Goal: Information Seeking & Learning: Find specific page/section

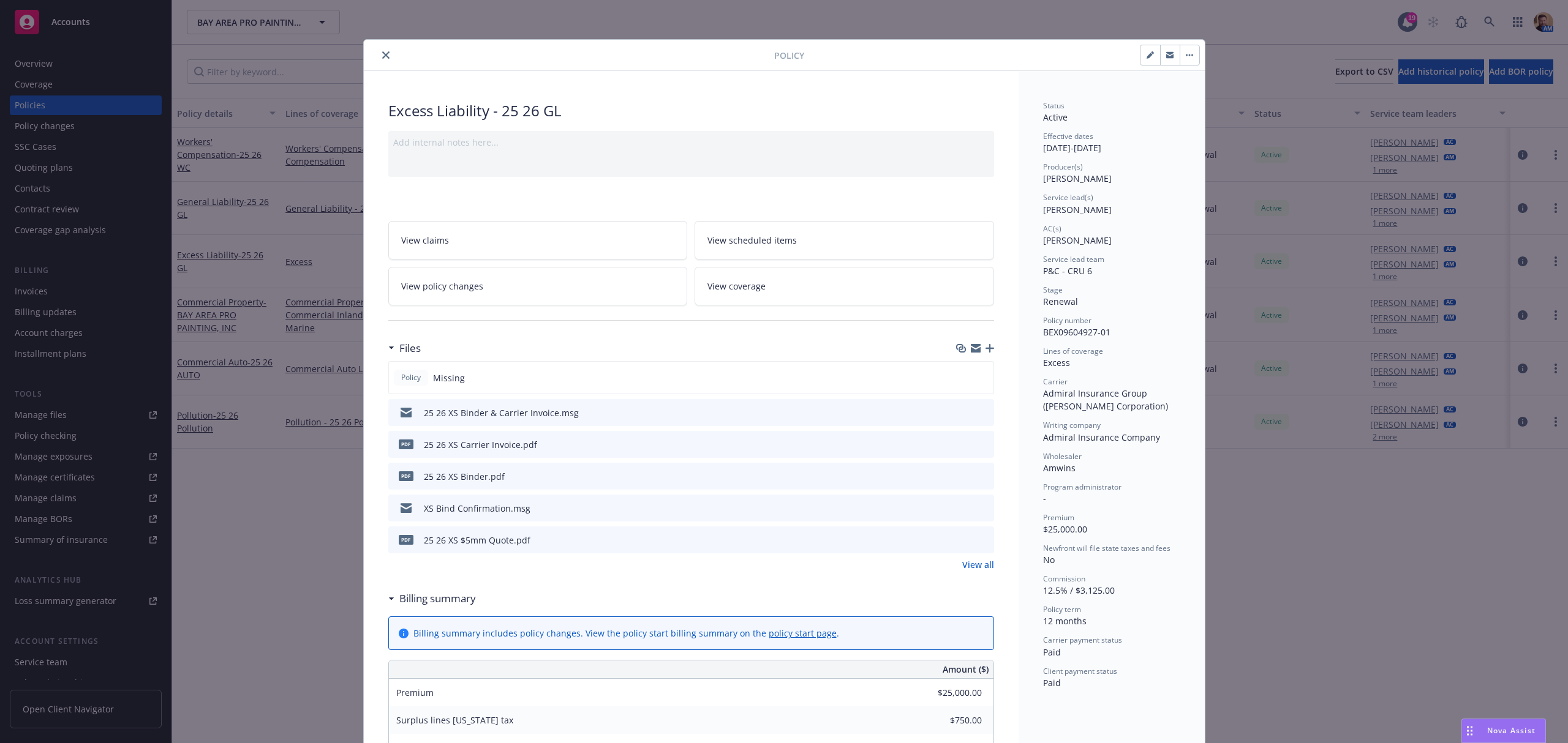
click at [382, 56] on icon "close" at bounding box center [386, 55] width 7 height 7
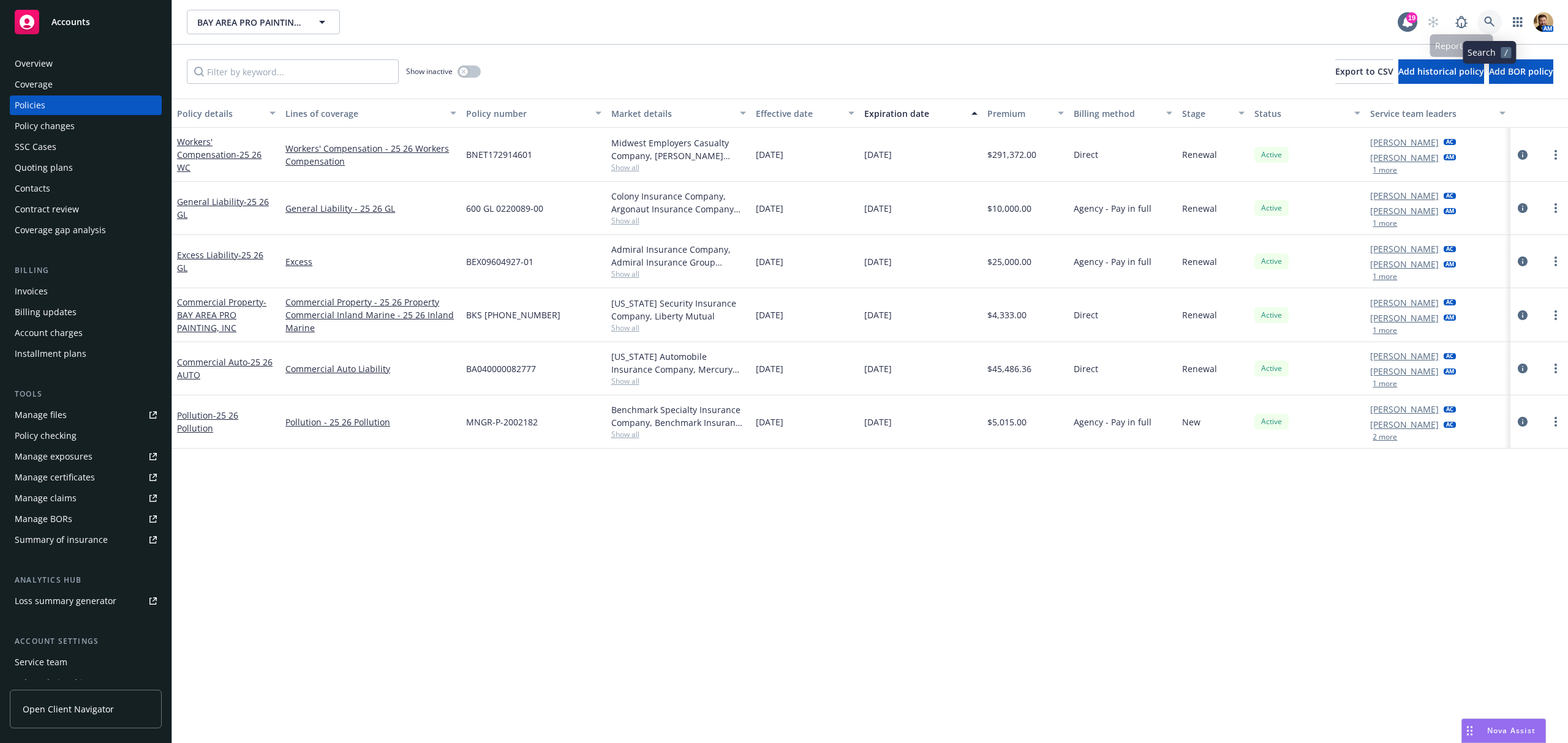
click at [1483, 17] on link at bounding box center [1489, 22] width 25 height 25
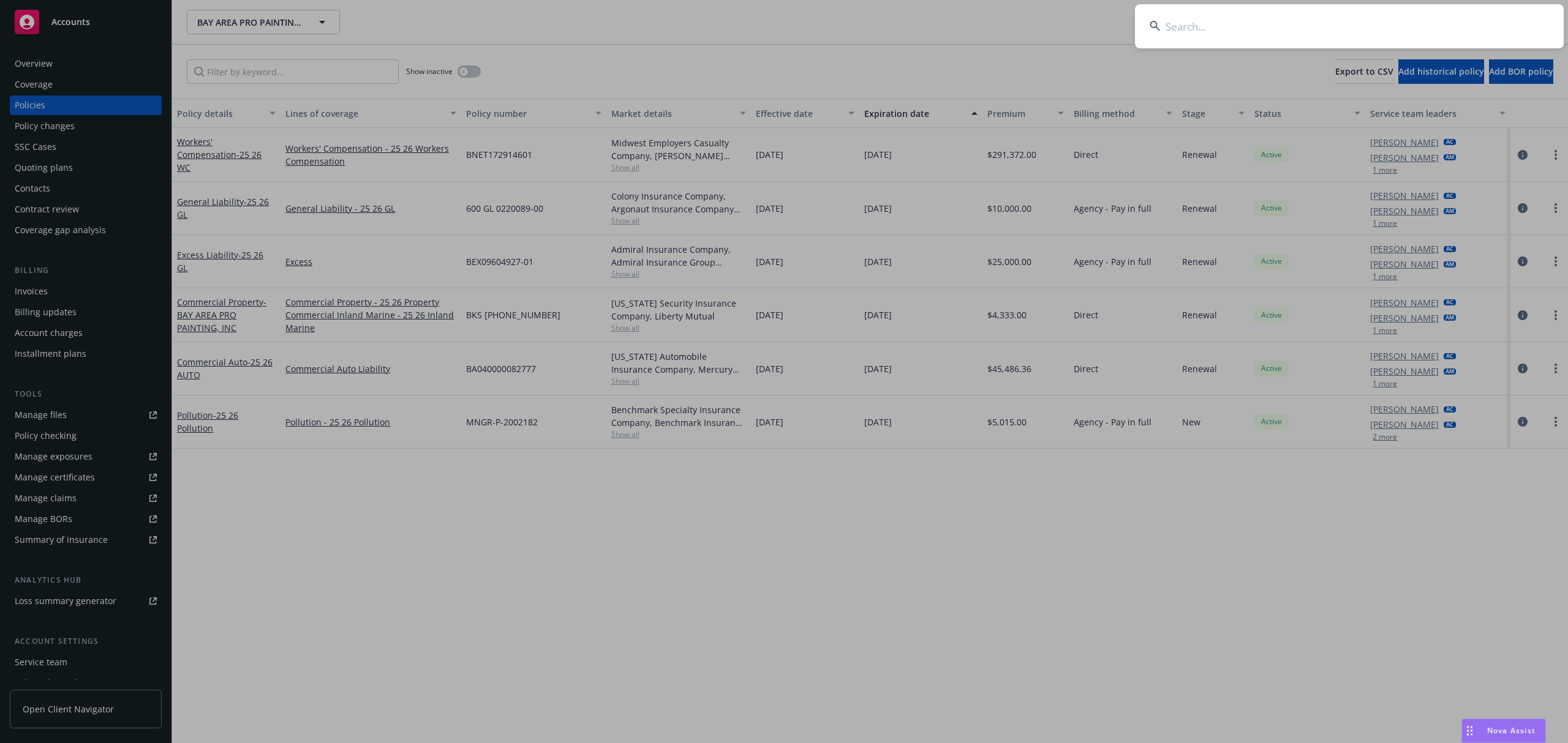
click at [1465, 19] on input at bounding box center [1349, 26] width 428 height 44
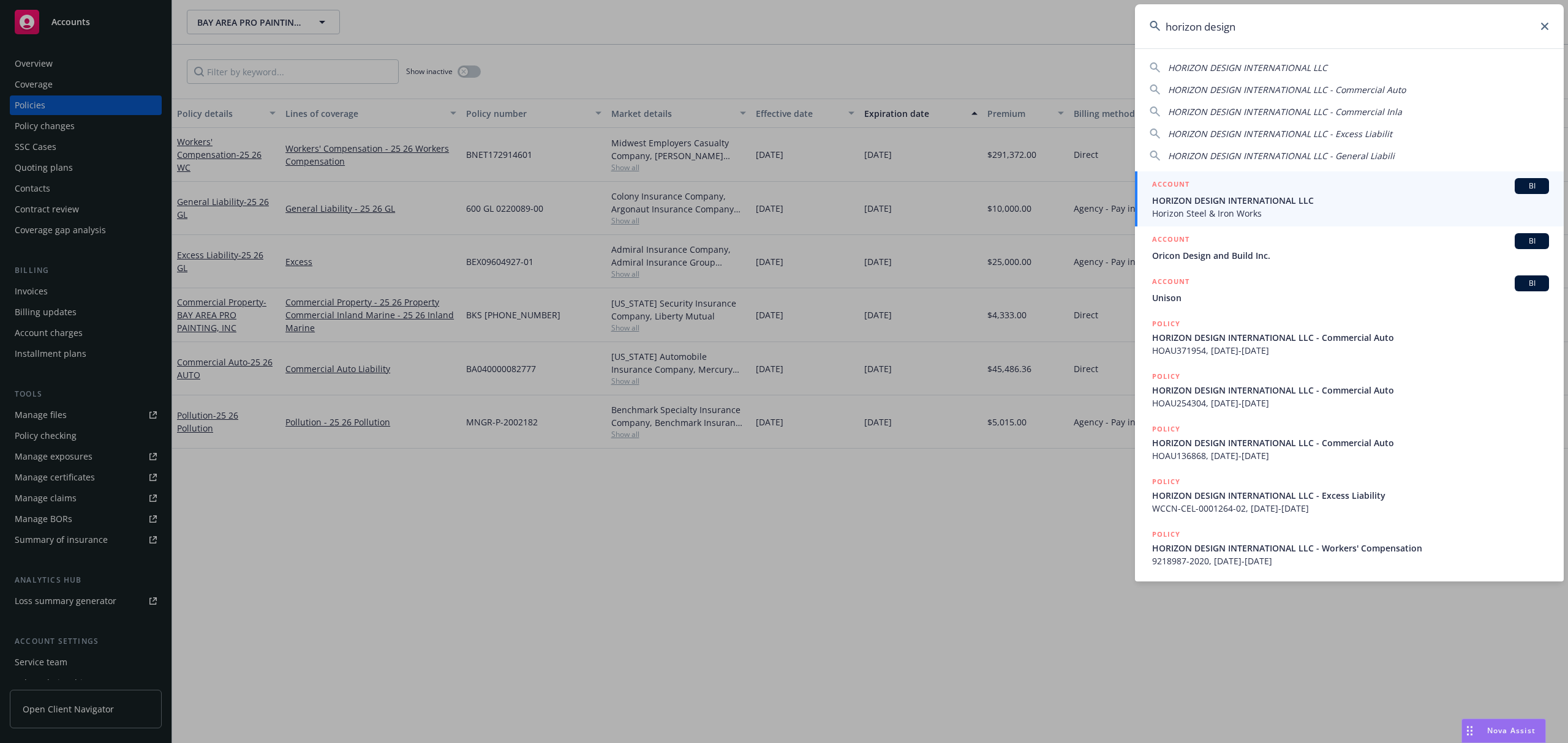
type input "horizon design"
click at [1201, 192] on div "ACCOUNT BI" at bounding box center [1350, 186] width 397 height 16
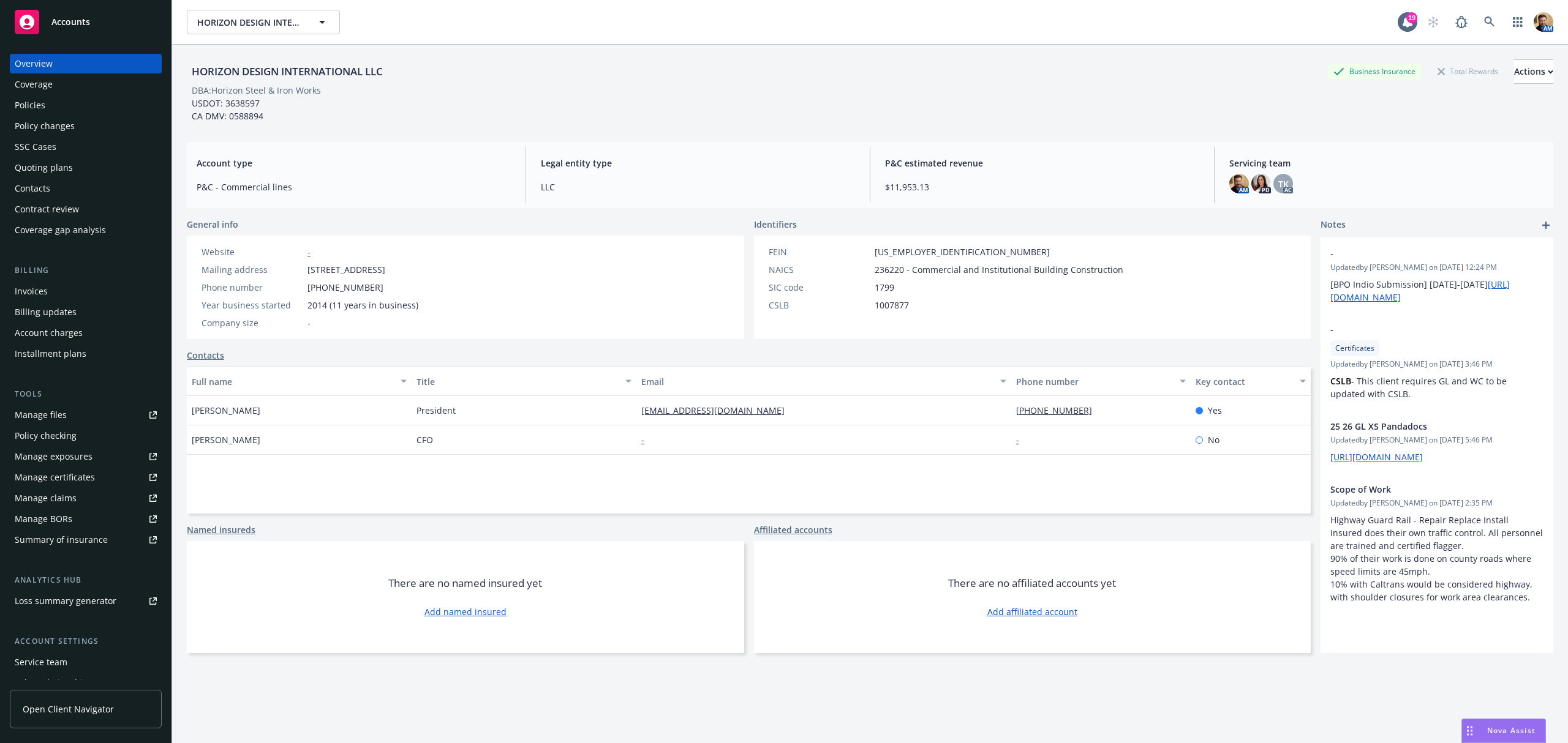
click at [42, 106] on div "Policies" at bounding box center [30, 106] width 31 height 20
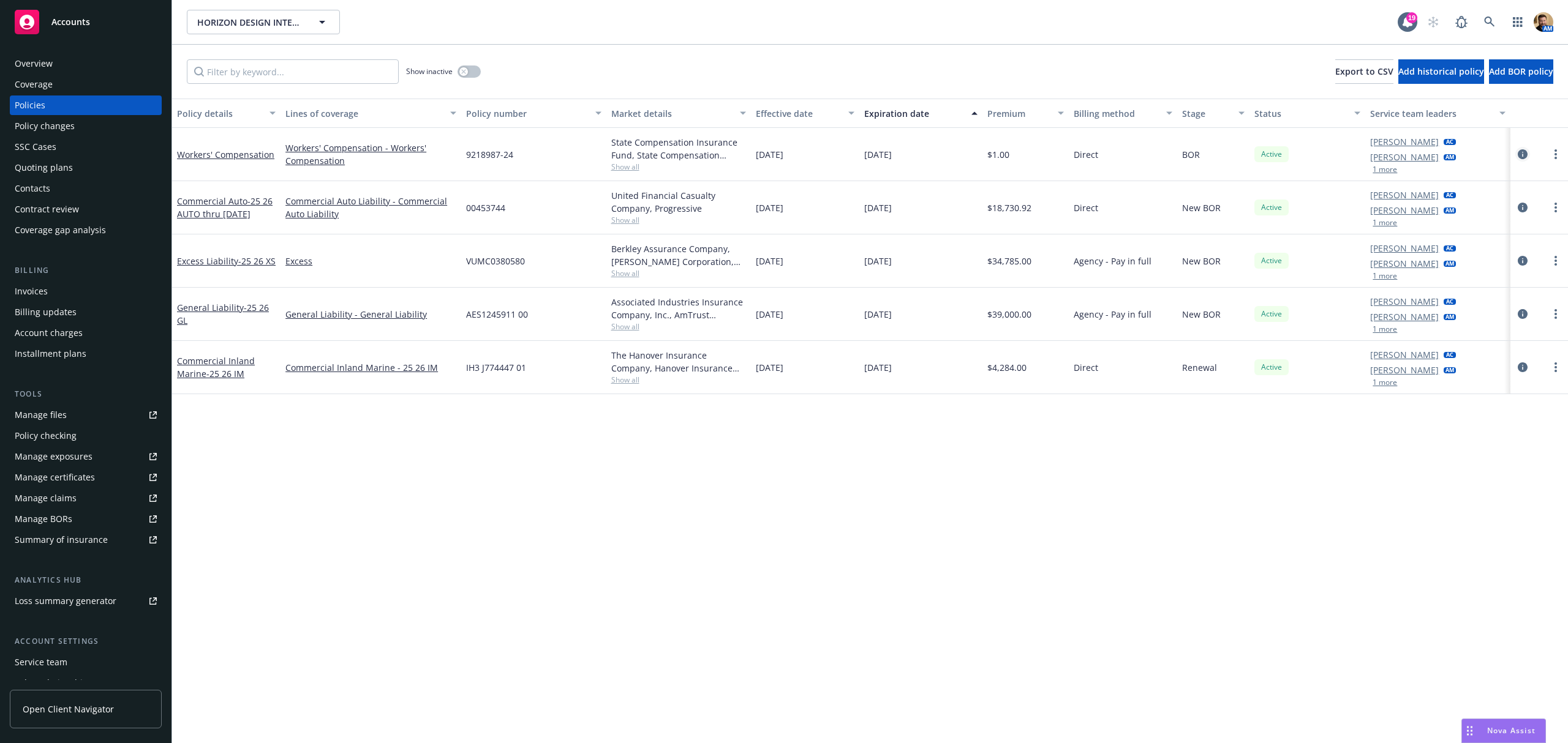
click at [1522, 156] on icon "circleInformation" at bounding box center [1522, 155] width 10 height 10
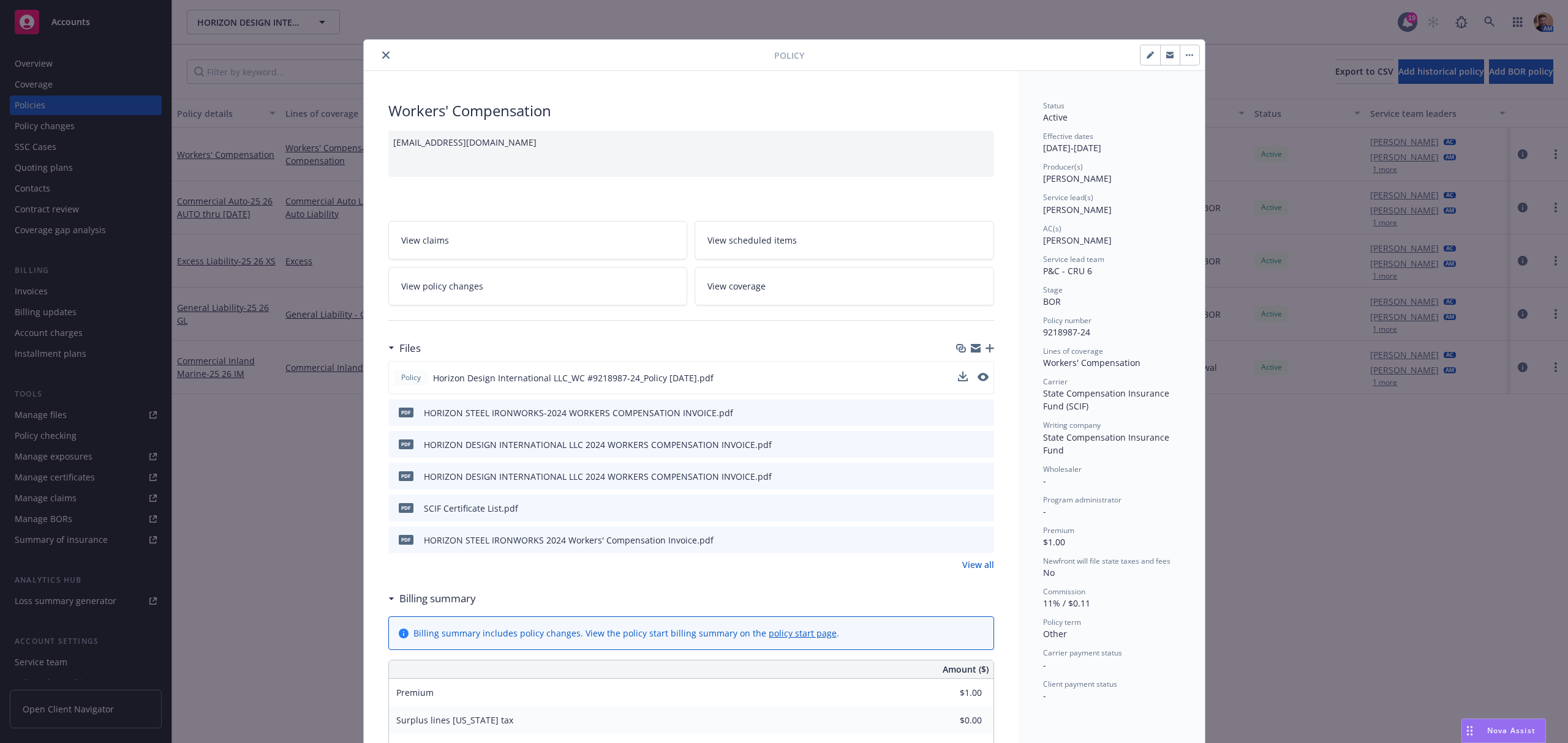
click at [969, 378] on div at bounding box center [973, 378] width 31 height 13
click at [978, 378] on icon "preview file" at bounding box center [982, 377] width 11 height 9
click at [962, 561] on link "View all" at bounding box center [978, 564] width 32 height 13
